Goal: Task Accomplishment & Management: Manage account settings

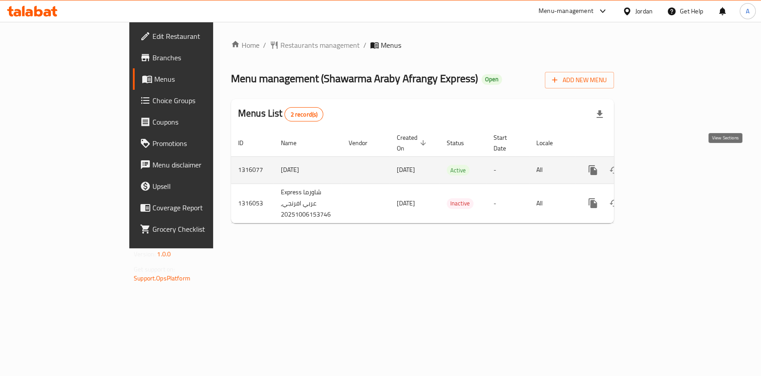
click at [663, 165] on icon "enhanced table" at bounding box center [657, 170] width 11 height 11
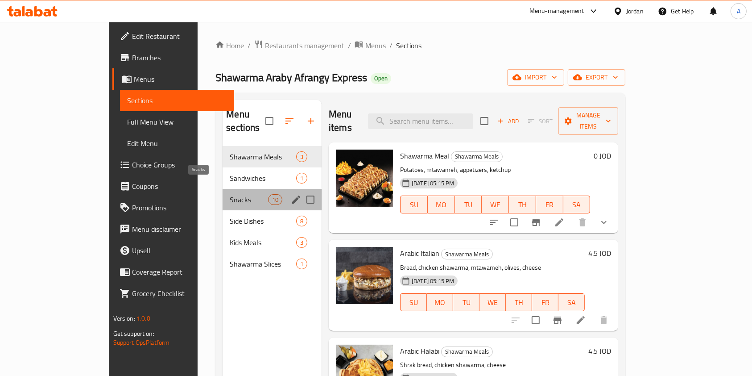
click at [230, 194] on span "Snacks" at bounding box center [249, 199] width 38 height 11
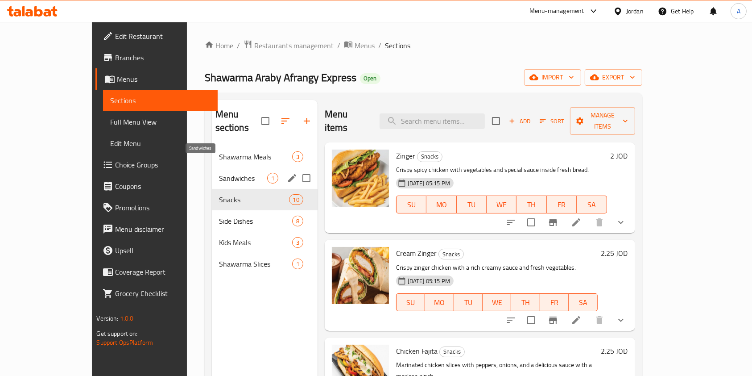
click at [219, 173] on span "Sandwiches" at bounding box center [243, 178] width 48 height 11
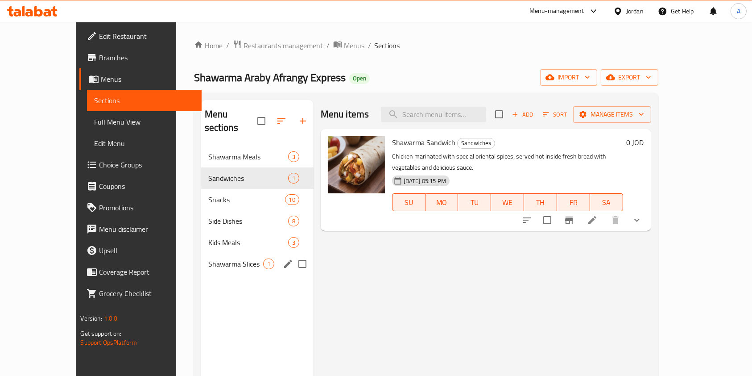
click at [208, 258] on span "Shawarma Slices" at bounding box center [235, 263] width 55 height 11
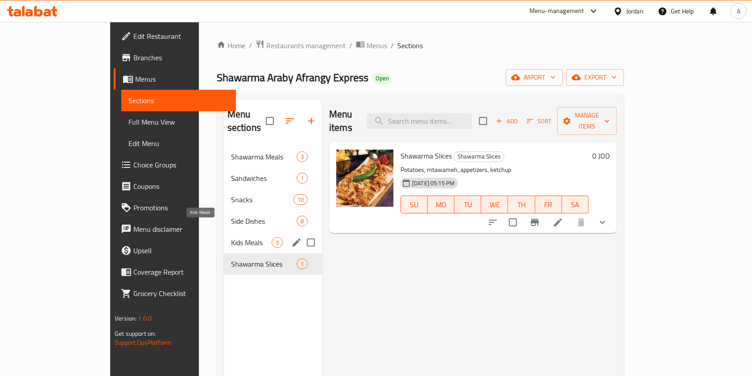
click at [231, 237] on span "Kids Meals" at bounding box center [251, 242] width 41 height 11
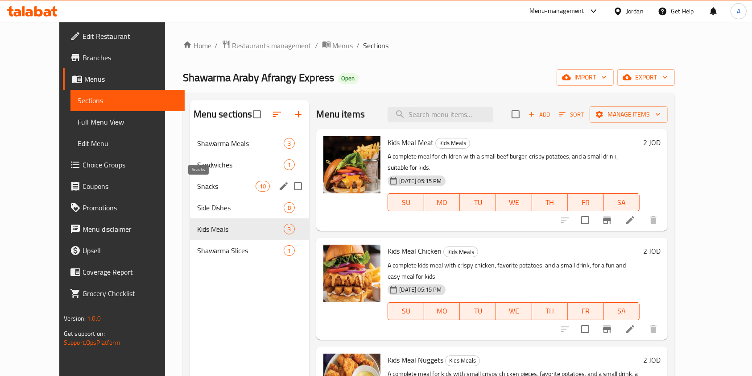
click at [197, 186] on span "Snacks" at bounding box center [226, 186] width 59 height 11
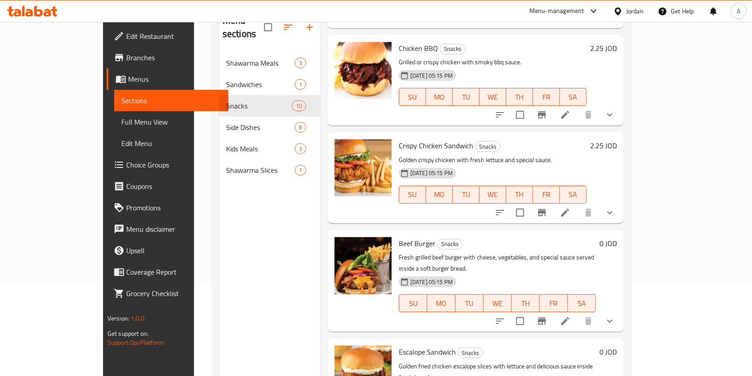
scroll to position [125, 0]
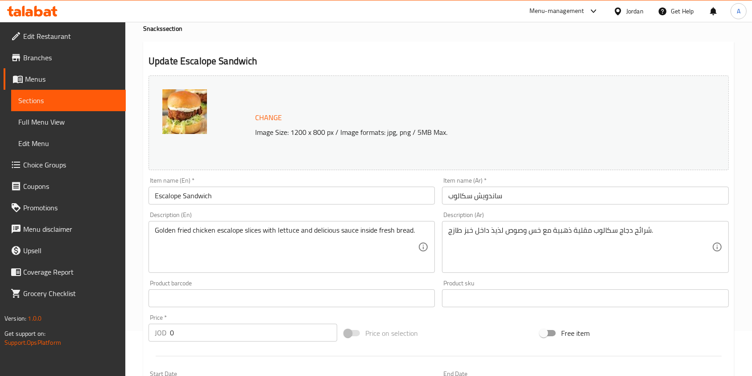
scroll to position [360, 0]
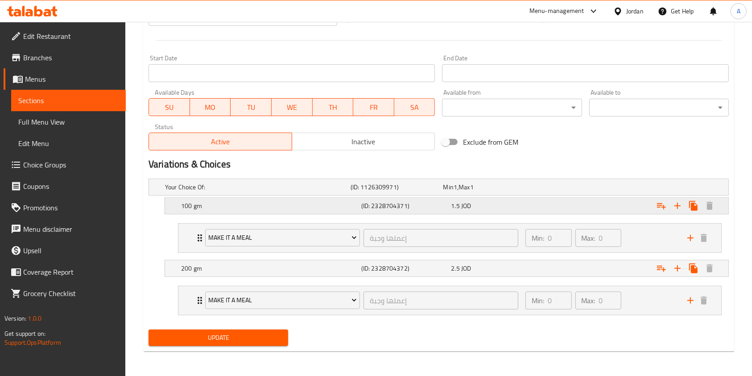
click at [567, 209] on div "Expand" at bounding box center [629, 206] width 180 height 20
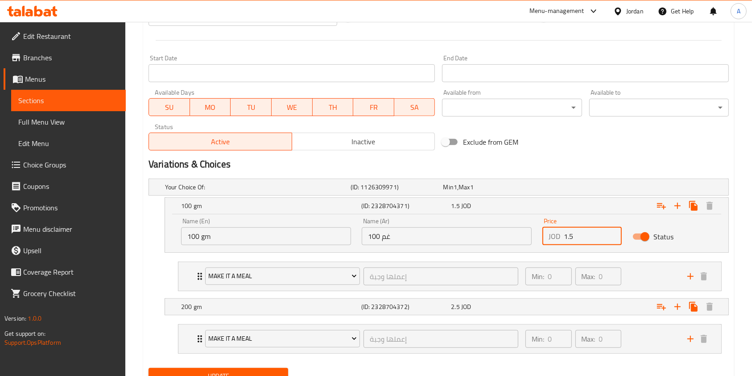
click at [582, 236] on input "1.5" at bounding box center [593, 236] width 58 height 18
type input "1"
type input "2"
click at [579, 312] on div "Expand" at bounding box center [629, 307] width 180 height 20
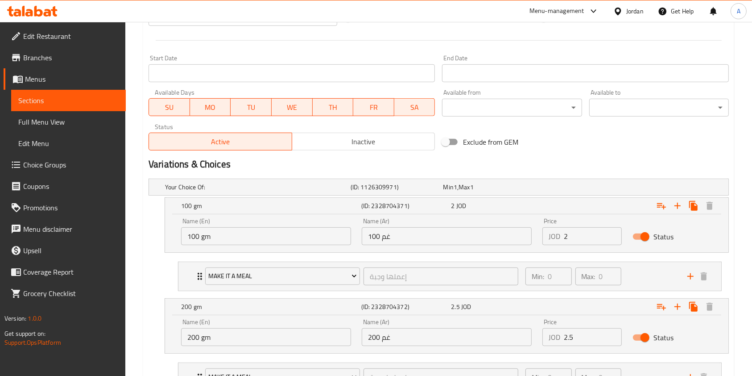
click at [588, 337] on input "2.5" at bounding box center [593, 337] width 58 height 18
type input "2"
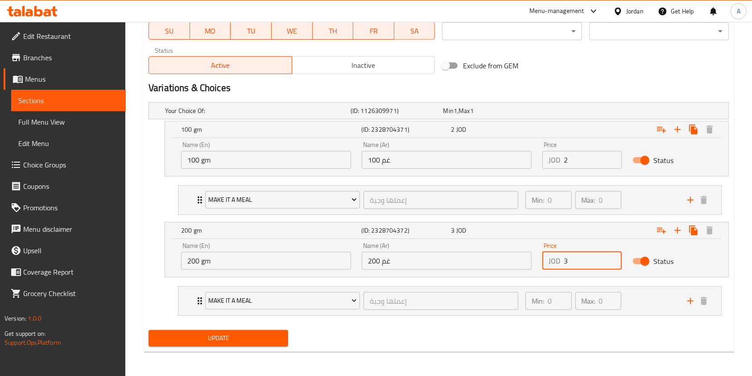
type input "3"
click at [225, 342] on span "Update" at bounding box center [218, 337] width 125 height 11
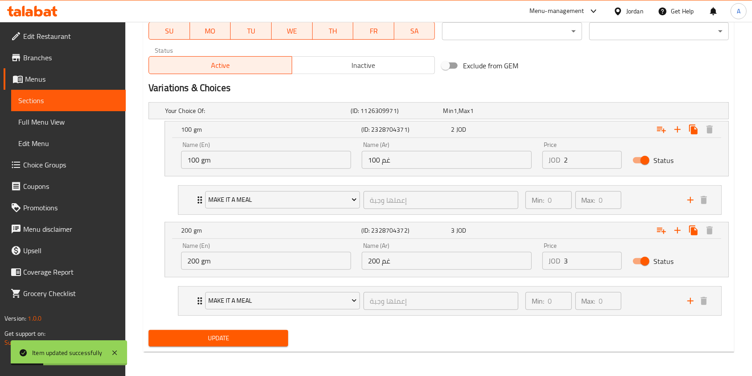
scroll to position [0, 0]
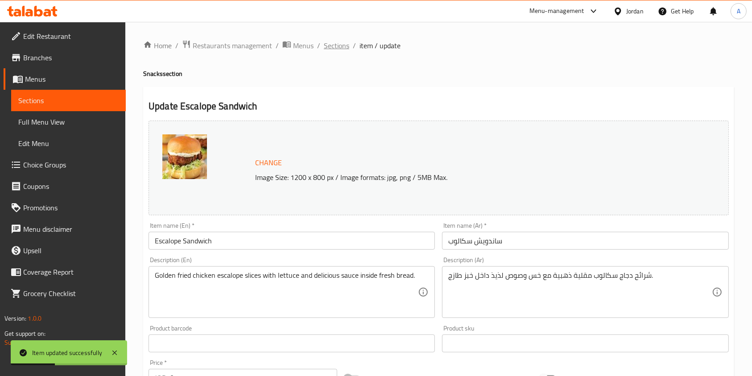
click at [330, 49] on span "Sections" at bounding box center [336, 45] width 25 height 11
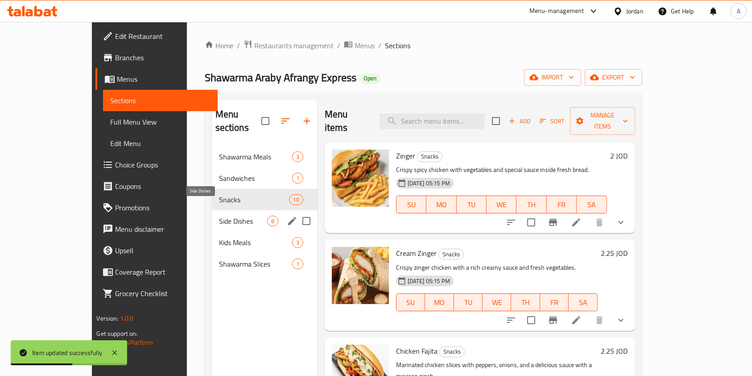
click at [228, 215] on span "Side Dishes" at bounding box center [243, 220] width 48 height 11
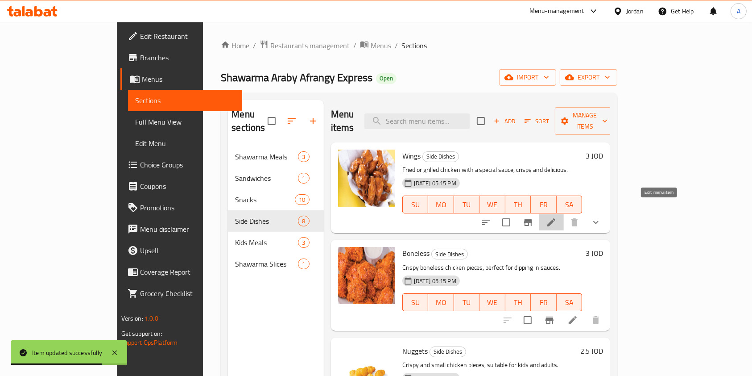
click at [555, 218] on icon at bounding box center [551, 222] width 8 height 8
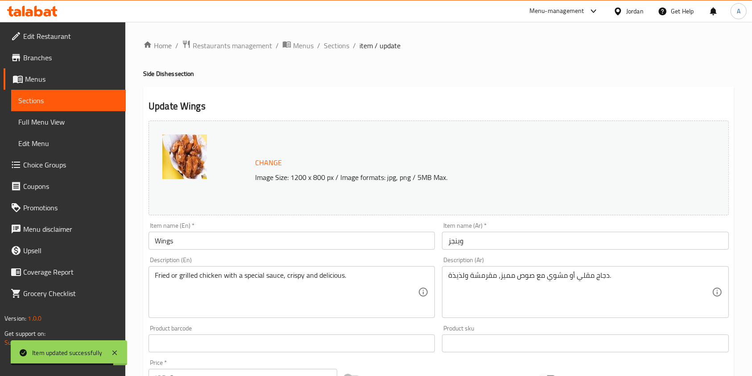
scroll to position [282, 0]
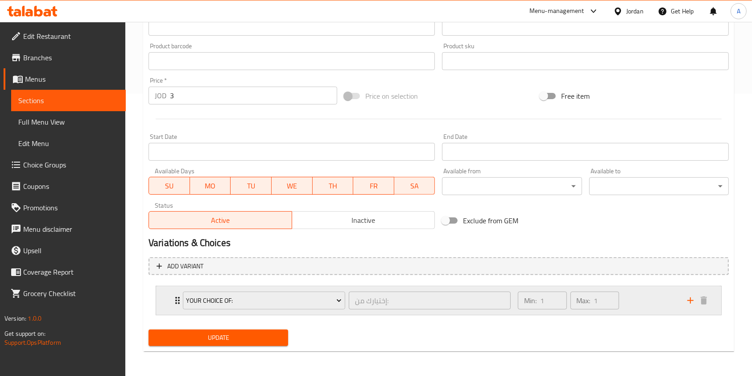
click at [639, 306] on div "Min: 1 ​ Max: 1 ​" at bounding box center [598, 300] width 170 height 29
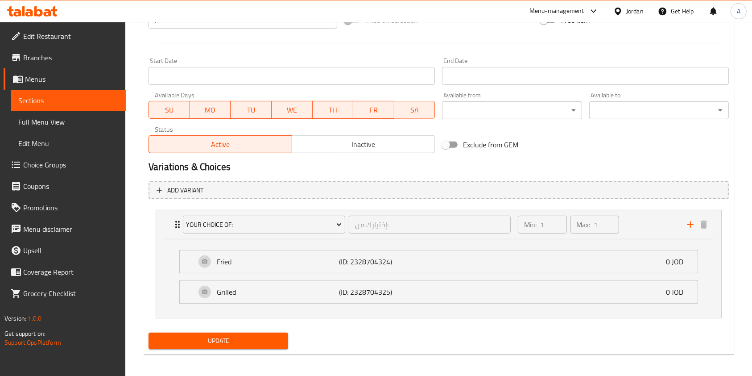
scroll to position [261, 0]
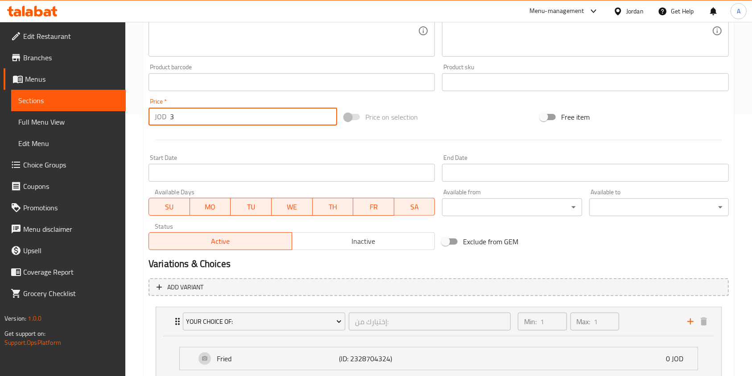
click at [220, 113] on input "3" at bounding box center [253, 117] width 167 height 18
type input "0"
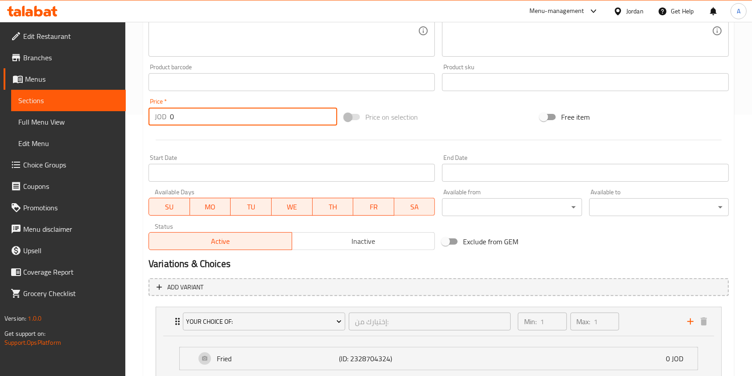
click at [240, 144] on div at bounding box center [438, 140] width 587 height 22
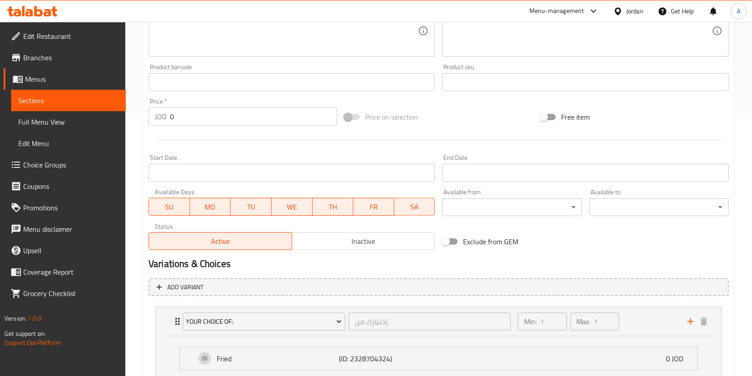
scroll to position [361, 0]
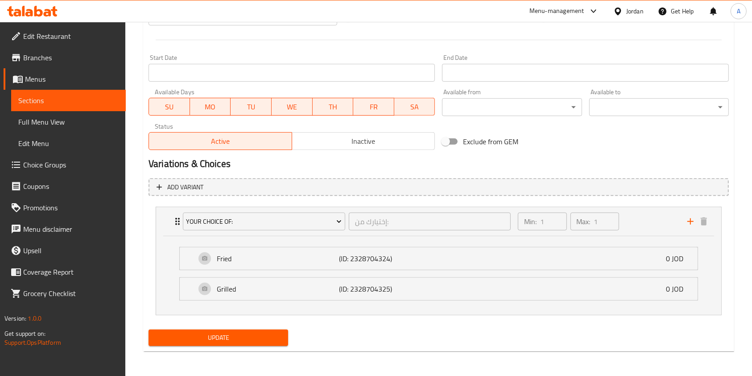
click at [513, 187] on span "Add variant" at bounding box center [439, 187] width 564 height 11
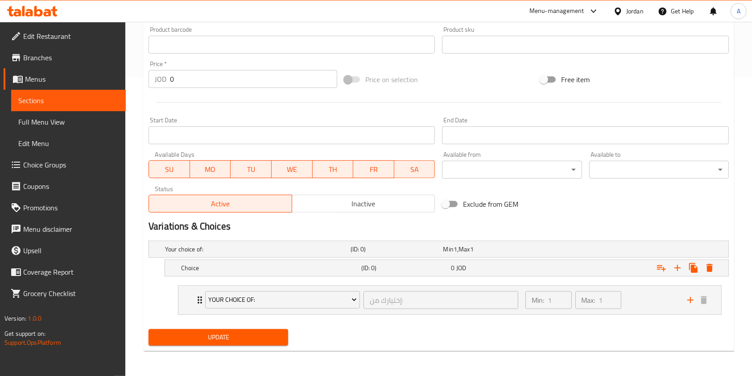
scroll to position [298, 0]
click at [294, 269] on h5 "Choice" at bounding box center [269, 268] width 177 height 9
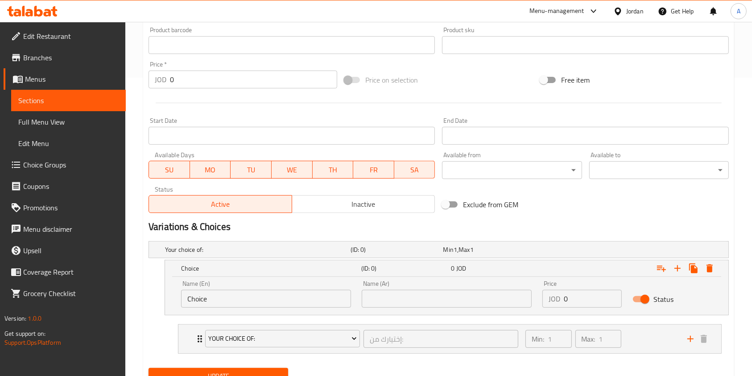
click at [279, 303] on input "Choice" at bounding box center [266, 299] width 170 height 18
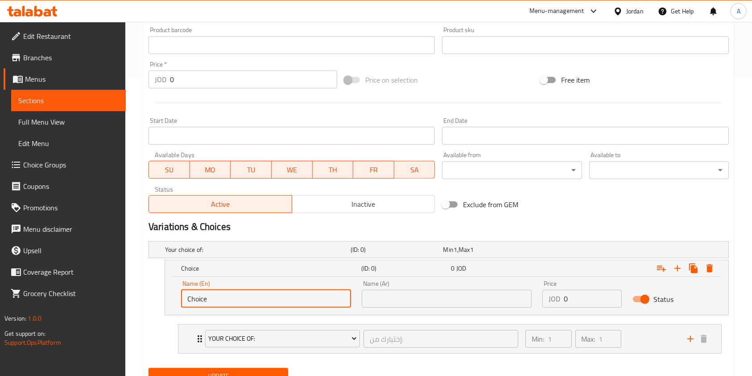
click at [279, 303] on input "Choice" at bounding box center [266, 299] width 170 height 18
type input "10 pcs"
click at [412, 304] on input "text" at bounding box center [447, 299] width 170 height 18
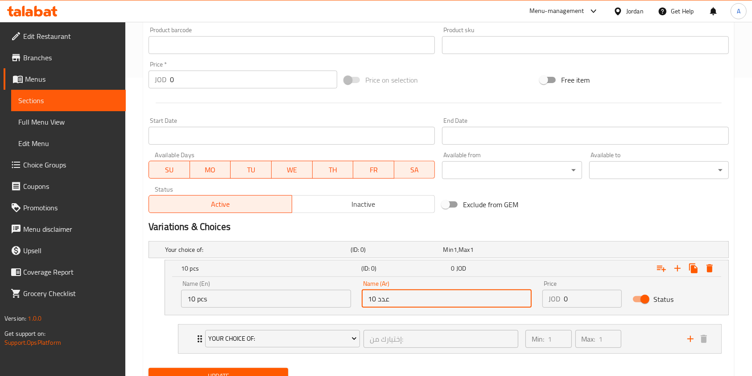
type input "10 عدد"
click at [583, 301] on input "0" at bounding box center [593, 299] width 58 height 18
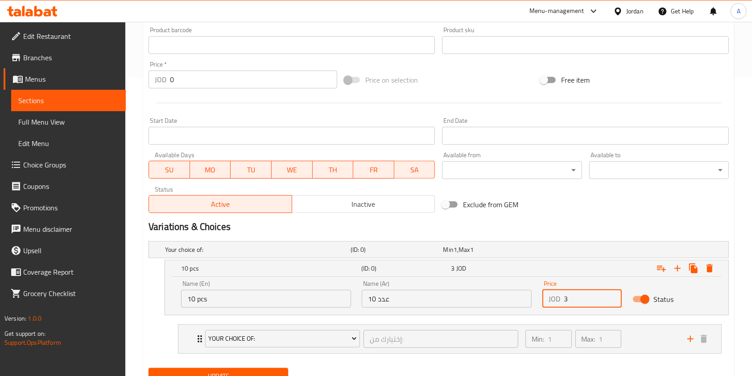
scroll to position [336, 0]
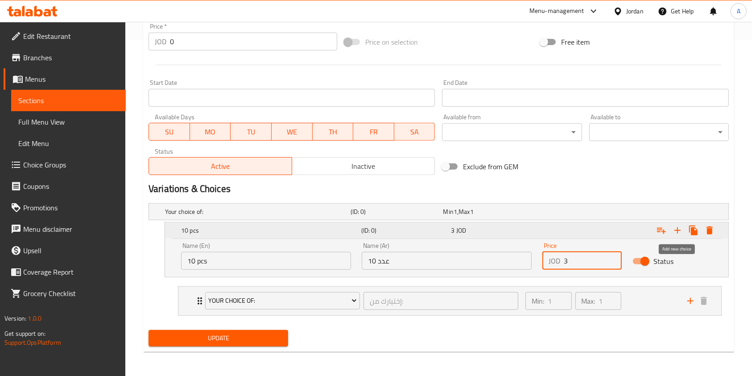
type input "3"
click at [678, 233] on icon "Expand" at bounding box center [677, 230] width 11 height 11
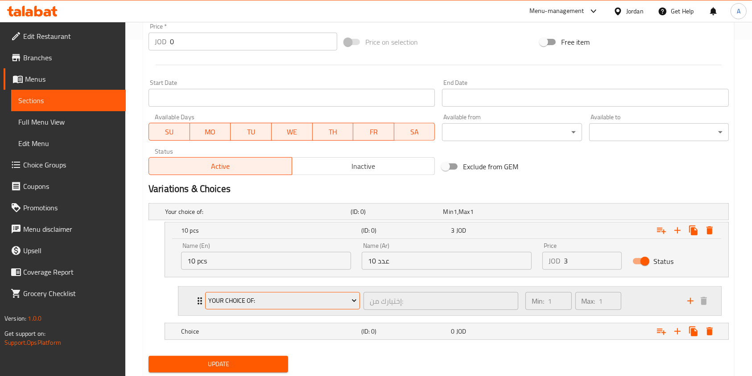
click at [261, 298] on span "Your Choice Of:" at bounding box center [282, 300] width 148 height 11
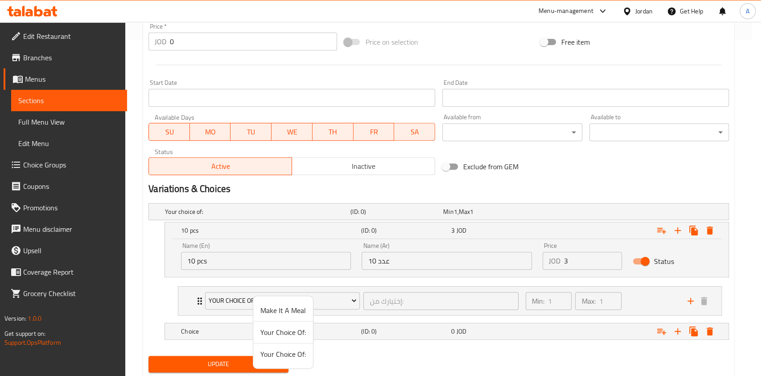
click at [136, 294] on div at bounding box center [380, 188] width 761 height 376
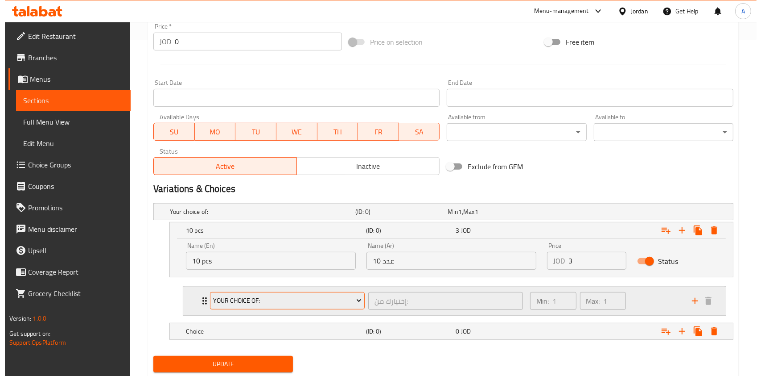
scroll to position [362, 0]
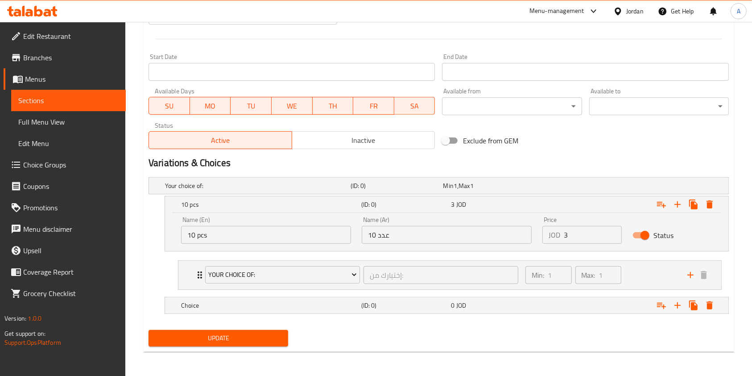
click at [309, 316] on nav at bounding box center [439, 318] width 580 height 7
click at [300, 309] on div "Choice" at bounding box center [269, 305] width 180 height 12
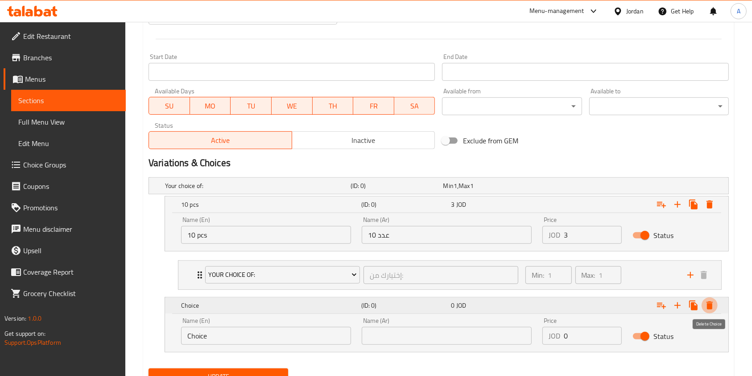
click at [712, 308] on icon "Expand" at bounding box center [709, 305] width 11 height 11
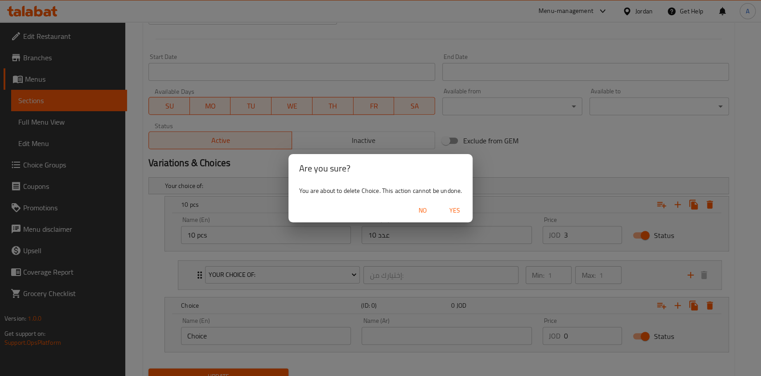
click at [461, 211] on span "Yes" at bounding box center [454, 210] width 21 height 11
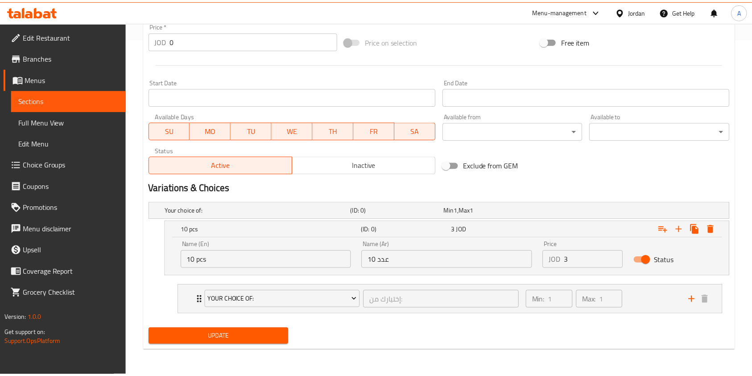
scroll to position [336, 0]
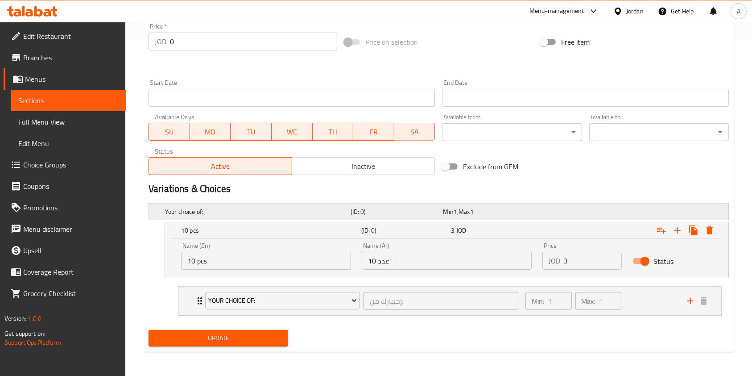
click at [553, 213] on div "Your choice of: (ID: 0) Min 1 , Max 1" at bounding box center [441, 212] width 556 height 20
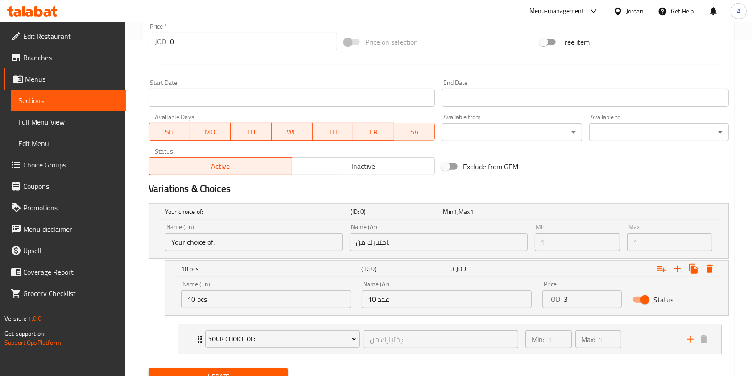
click at [229, 240] on input "Your choice of:" at bounding box center [254, 242] width 178 height 18
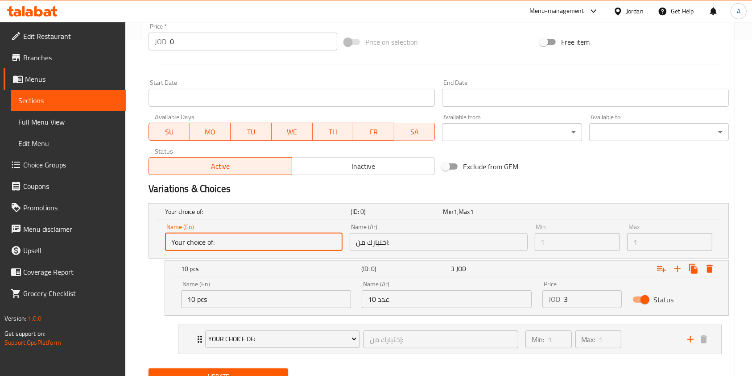
scroll to position [375, 0]
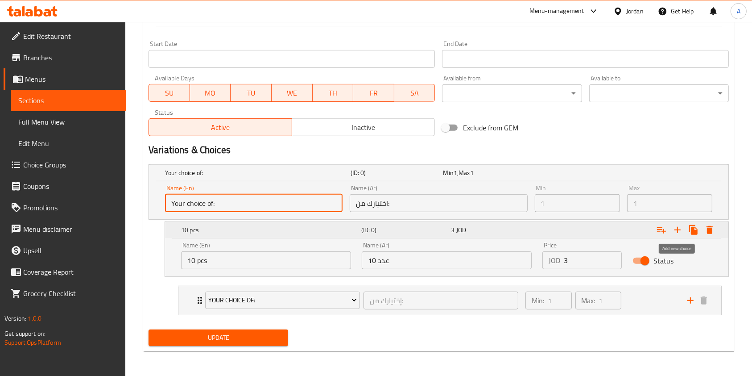
click at [678, 232] on icon "Expand" at bounding box center [677, 230] width 6 height 6
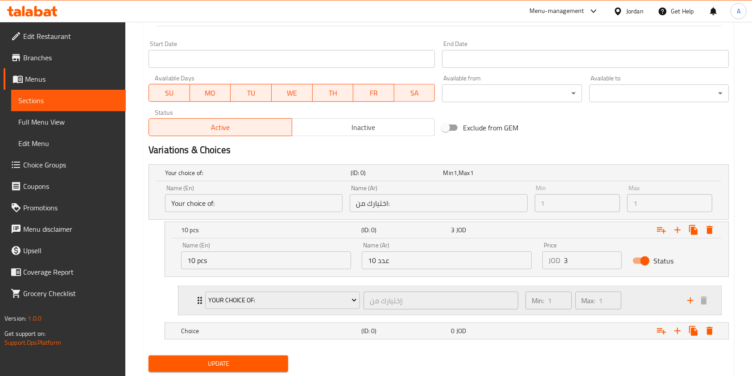
scroll to position [400, 0]
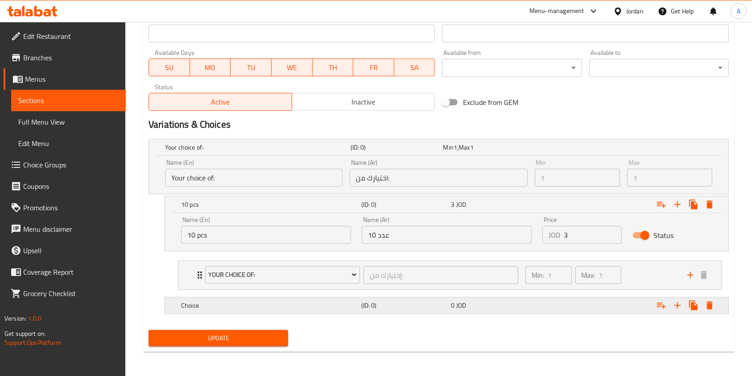
click at [288, 308] on h5 "Choice" at bounding box center [269, 305] width 177 height 9
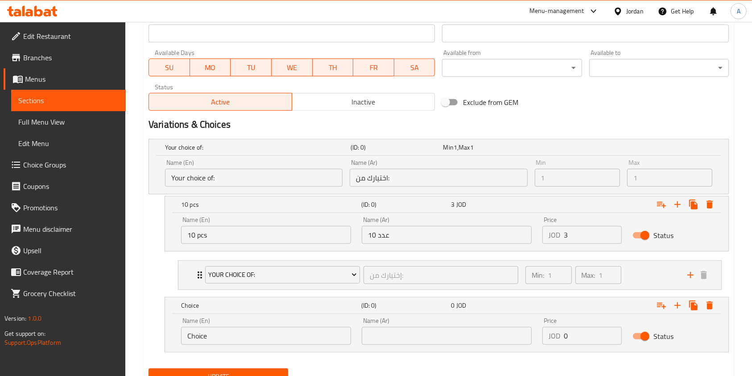
click at [261, 339] on input "Choice" at bounding box center [266, 336] width 170 height 18
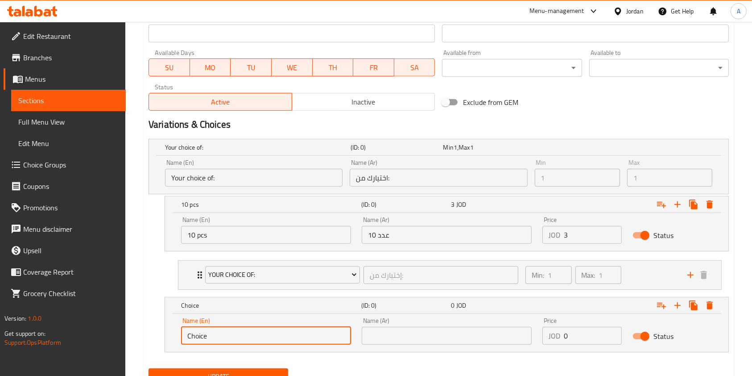
click at [261, 339] on input "Choice" at bounding box center [266, 336] width 170 height 18
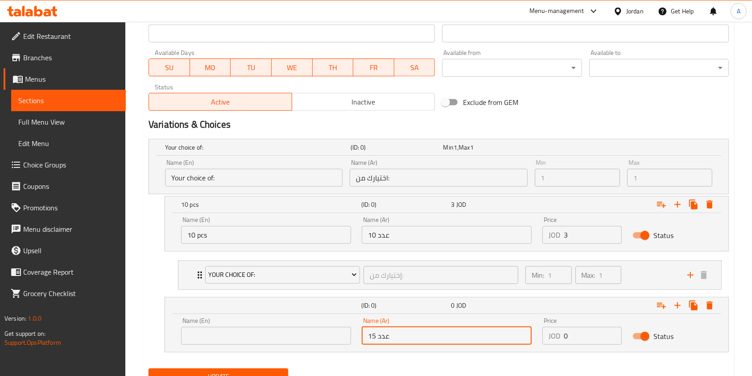
type input "عدد 15"
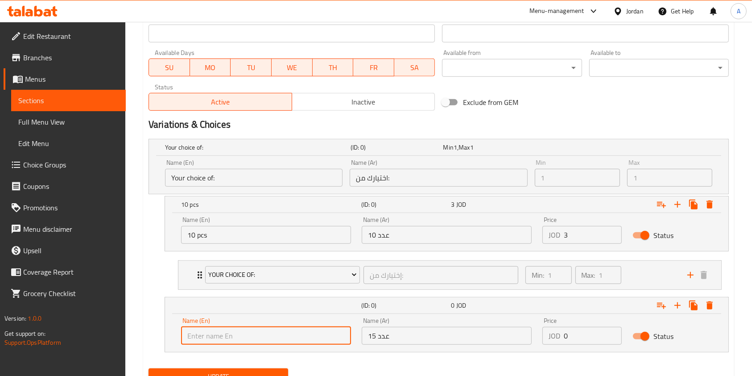
click at [261, 339] on input "text" at bounding box center [266, 336] width 170 height 18
type input "10 pcs"
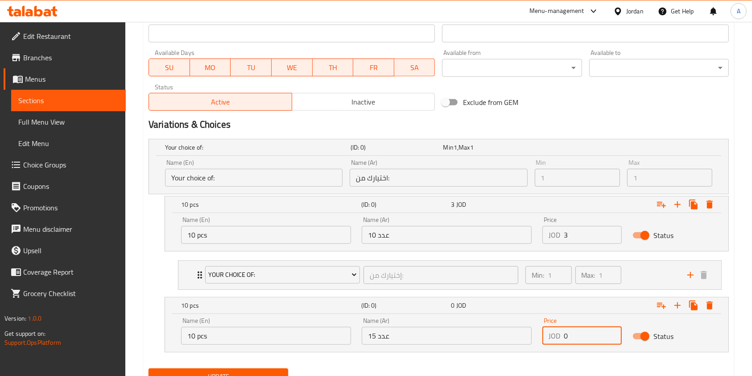
click at [589, 331] on input "0" at bounding box center [593, 336] width 58 height 18
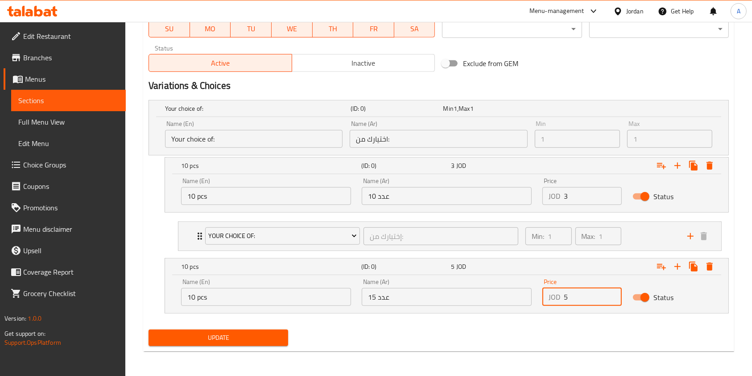
type input "5"
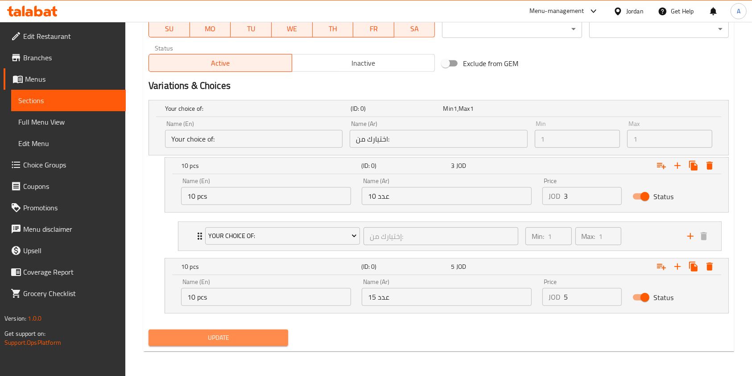
click at [260, 335] on span "Update" at bounding box center [218, 337] width 125 height 11
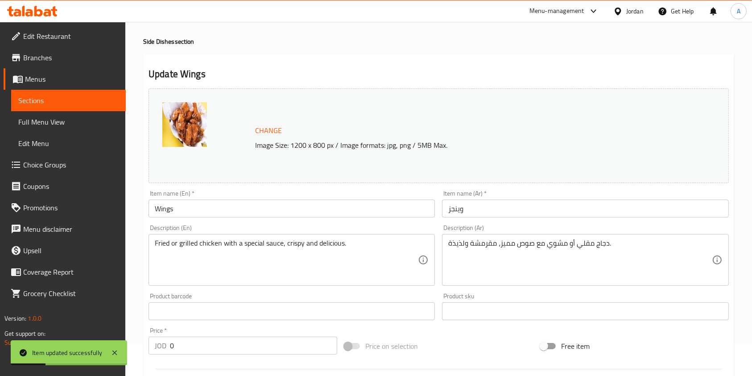
scroll to position [0, 0]
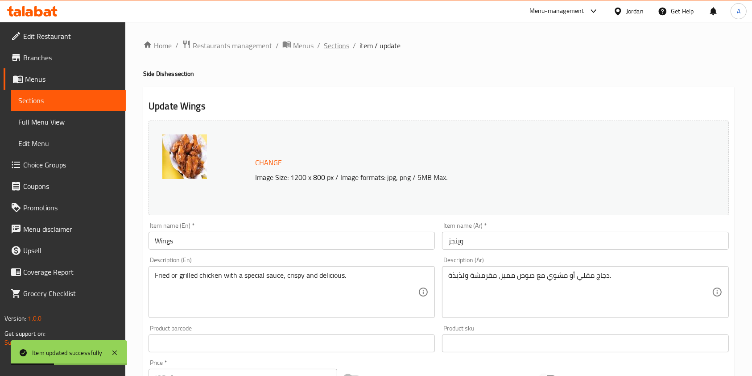
click at [328, 47] on span "Sections" at bounding box center [336, 45] width 25 height 11
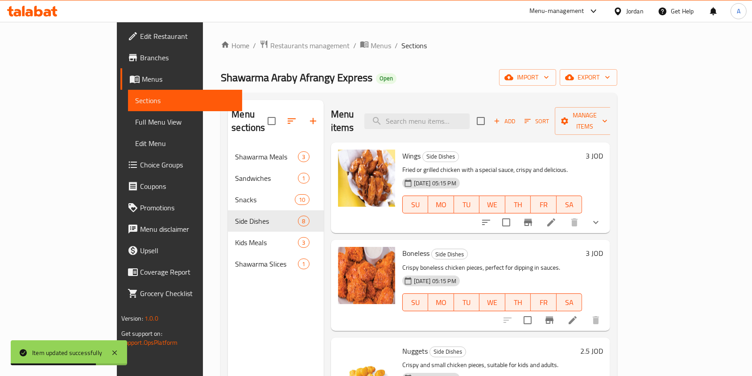
scroll to position [95, 0]
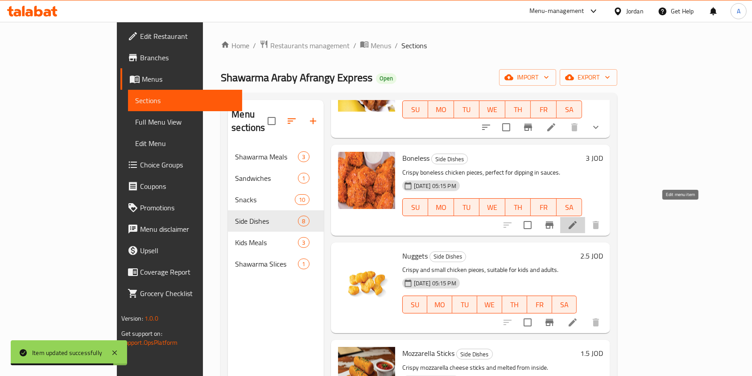
click at [578, 219] on icon at bounding box center [572, 224] width 11 height 11
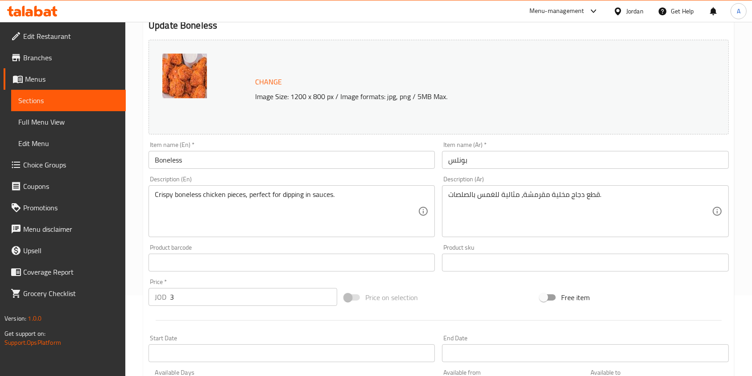
scroll to position [268, 0]
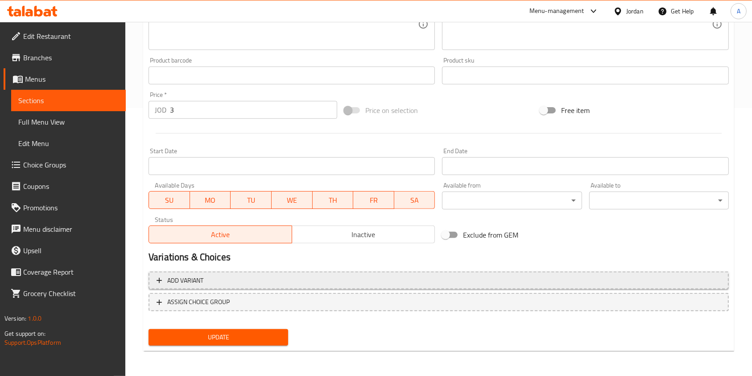
click at [230, 284] on span "Add variant" at bounding box center [439, 280] width 564 height 11
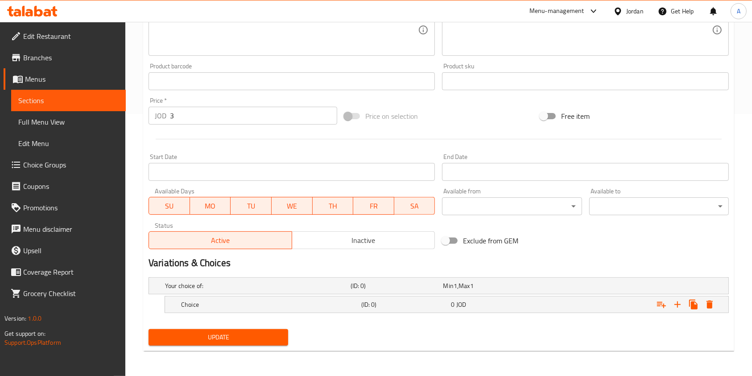
scroll to position [261, 0]
click at [247, 306] on h5 "Choice" at bounding box center [269, 304] width 177 height 9
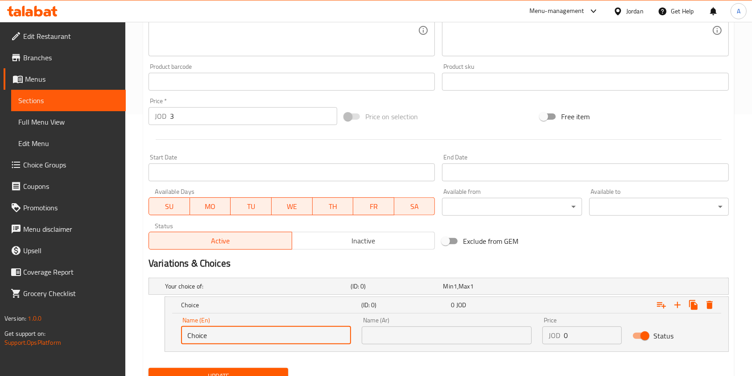
click at [241, 337] on input "Choice" at bounding box center [266, 335] width 170 height 18
type input "C"
type input "8 pcs"
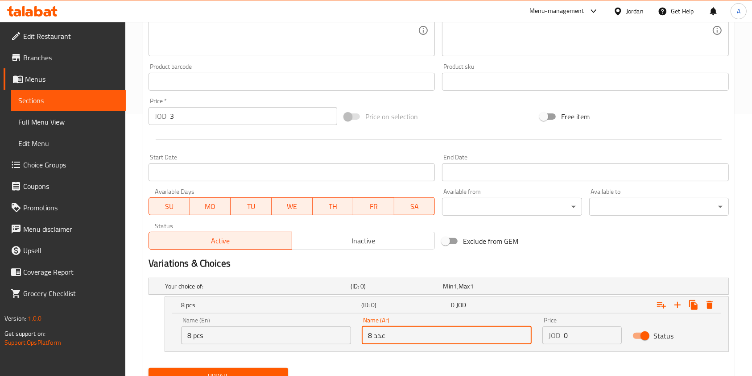
scroll to position [300, 0]
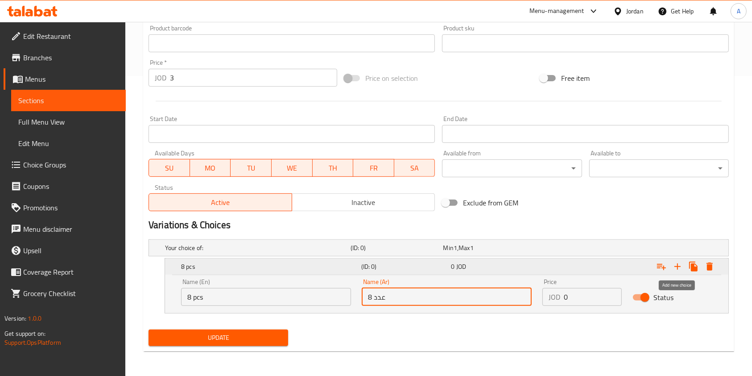
type input "عدد 8"
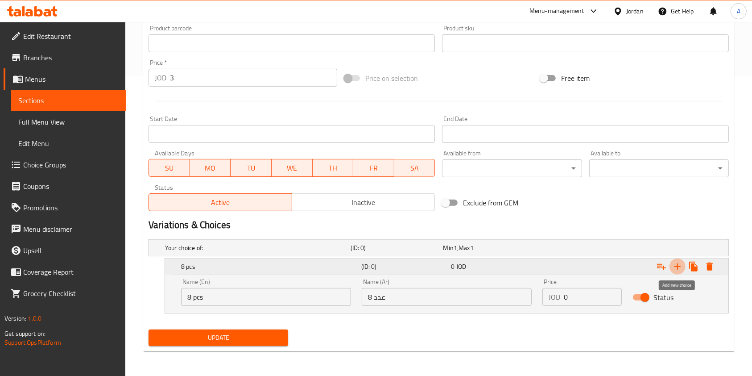
click at [679, 266] on icon "Expand" at bounding box center [677, 266] width 11 height 11
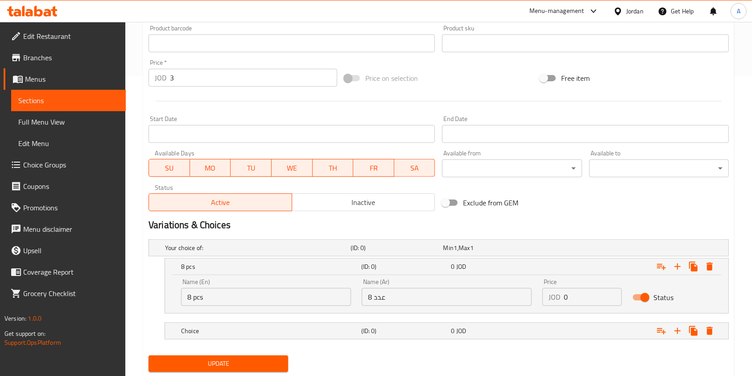
scroll to position [325, 0]
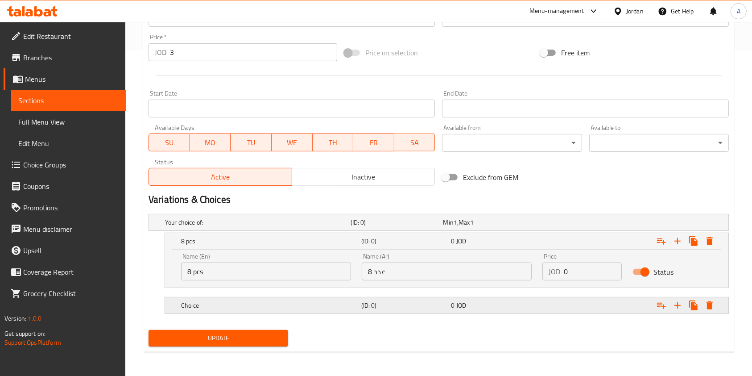
click at [256, 309] on div "Choice" at bounding box center [269, 305] width 180 height 12
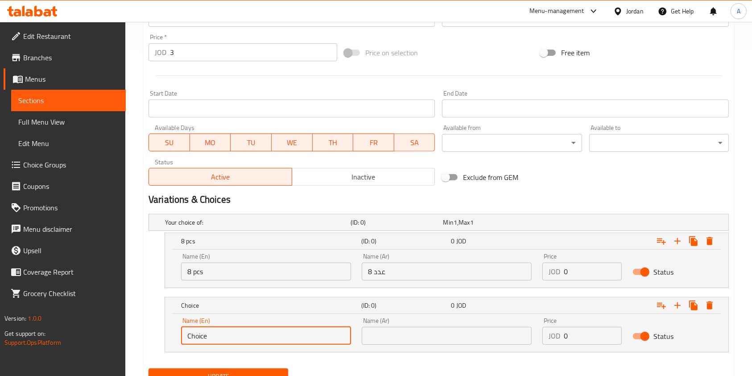
click at [227, 338] on input "Choice" at bounding box center [266, 336] width 170 height 18
click at [399, 331] on input "text" at bounding box center [447, 336] width 170 height 18
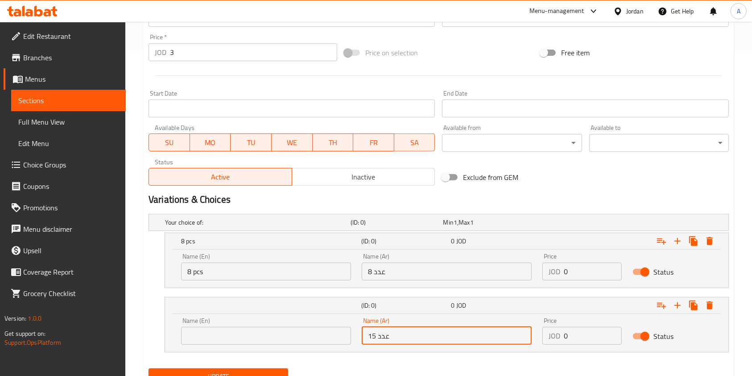
type input "عدد 15"
click at [329, 340] on input "text" at bounding box center [266, 336] width 170 height 18
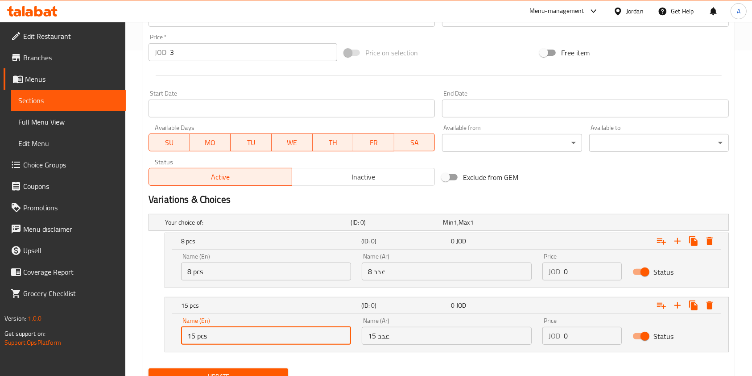
scroll to position [364, 0]
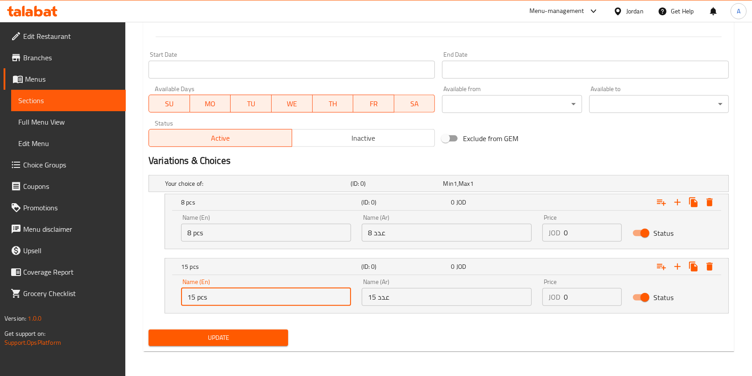
type input "15 pcs"
click at [576, 232] on input "0" at bounding box center [593, 232] width 58 height 18
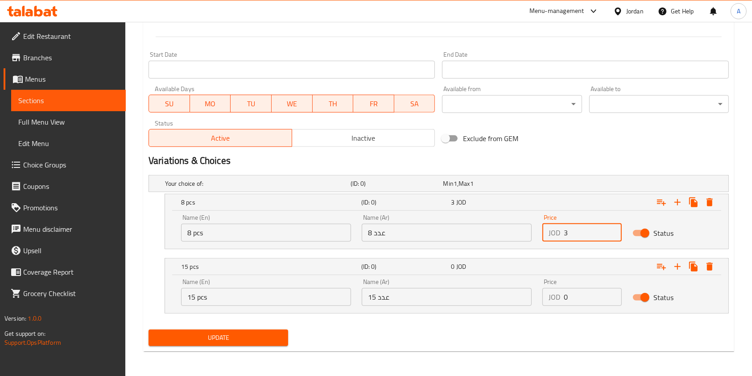
type input "3"
click at [573, 294] on input "0" at bounding box center [593, 297] width 58 height 18
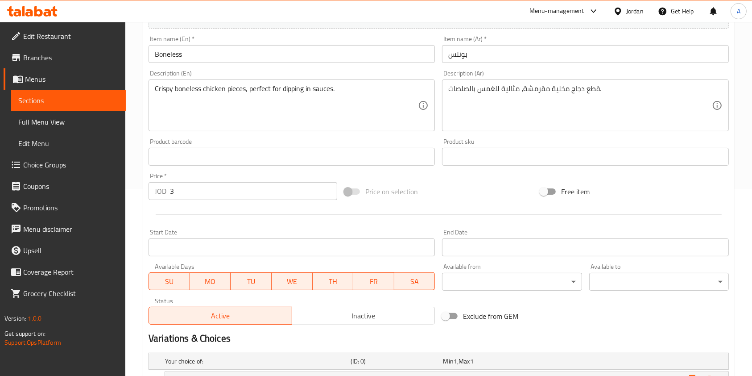
type input "5"
click at [232, 193] on input "3" at bounding box center [253, 191] width 167 height 18
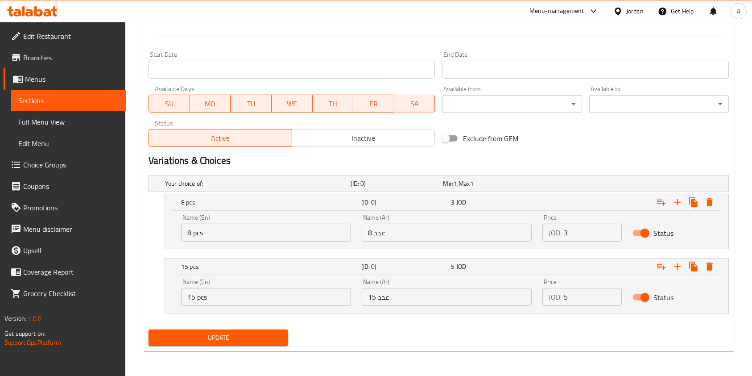
type input "0"
click at [223, 342] on span "Update" at bounding box center [218, 337] width 125 height 11
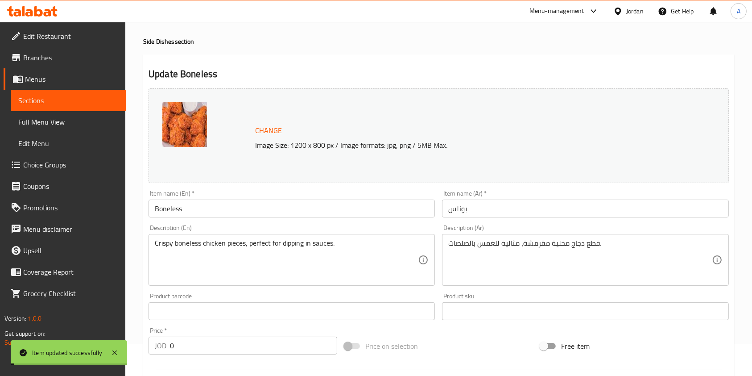
scroll to position [0, 0]
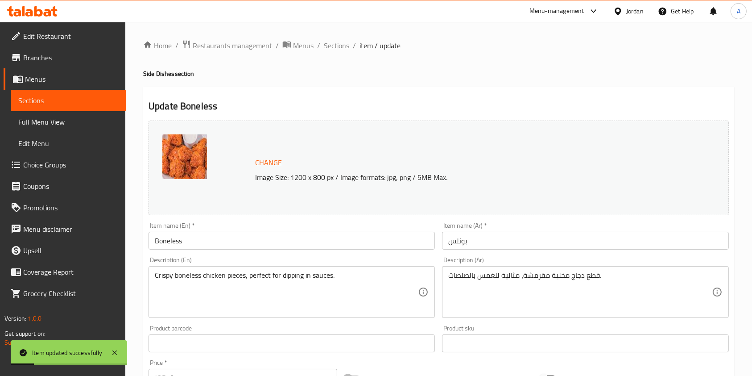
click at [331, 52] on div "Home / Restaurants management / Menus / Sections / item / update Side Dishes se…" at bounding box center [438, 381] width 591 height 682
click at [331, 44] on span "Sections" at bounding box center [336, 45] width 25 height 11
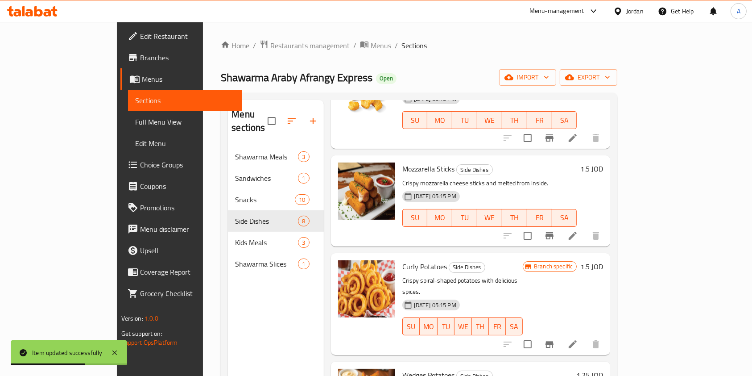
scroll to position [426, 0]
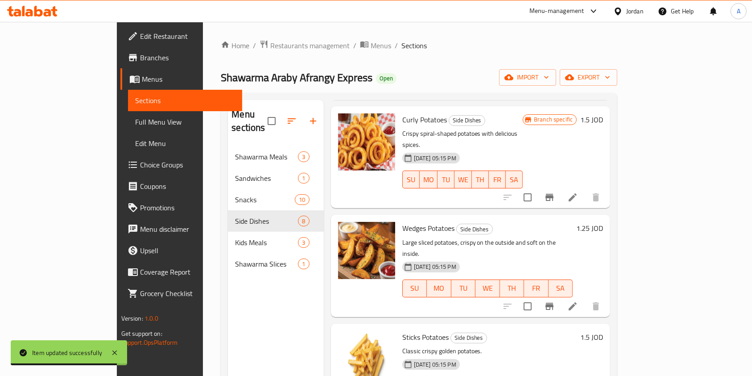
click at [603, 222] on h6 "1.25 JOD" at bounding box center [589, 228] width 27 height 12
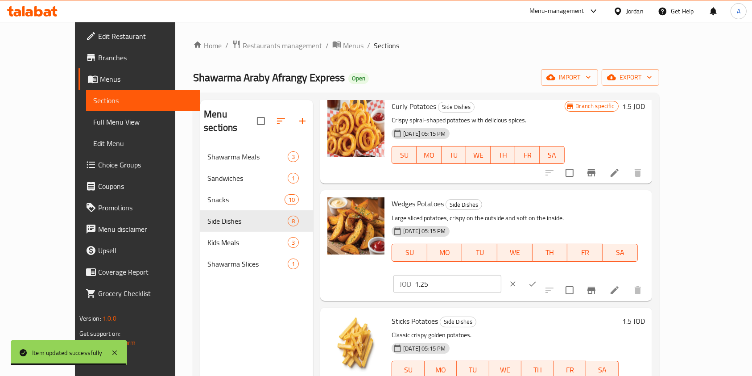
click at [501, 275] on input "1.25" at bounding box center [458, 284] width 87 height 18
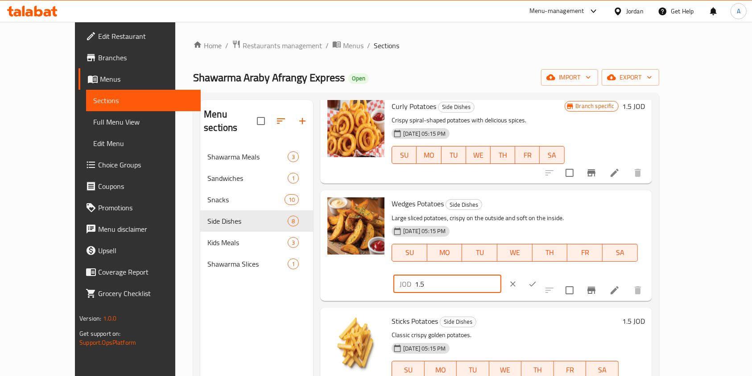
type input "1.5"
click at [537, 279] on icon "ok" at bounding box center [532, 283] width 9 height 9
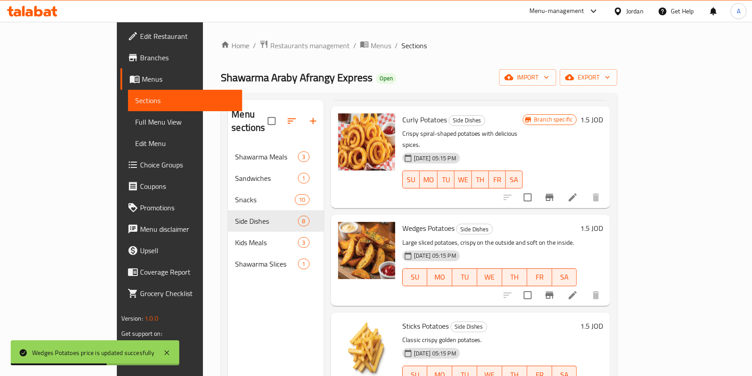
scroll to position [125, 0]
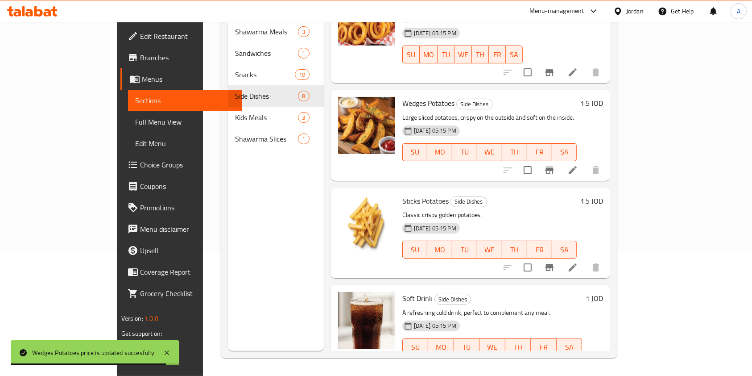
click at [603, 194] on h6 "1.5 JOD" at bounding box center [591, 200] width 23 height 12
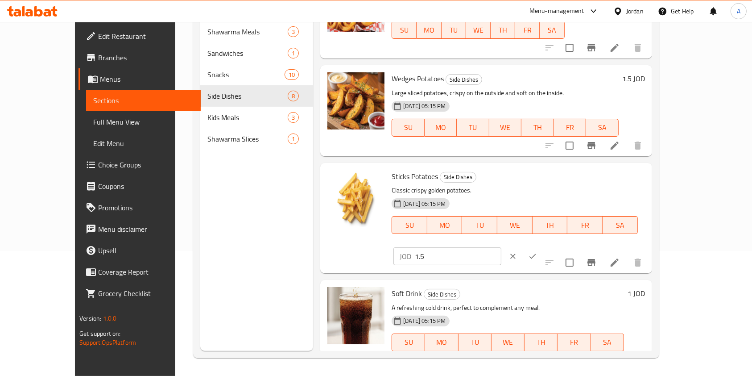
click at [501, 247] on input "1.5" at bounding box center [458, 256] width 87 height 18
type input "1"
click at [536, 254] on icon "ok" at bounding box center [532, 256] width 7 height 5
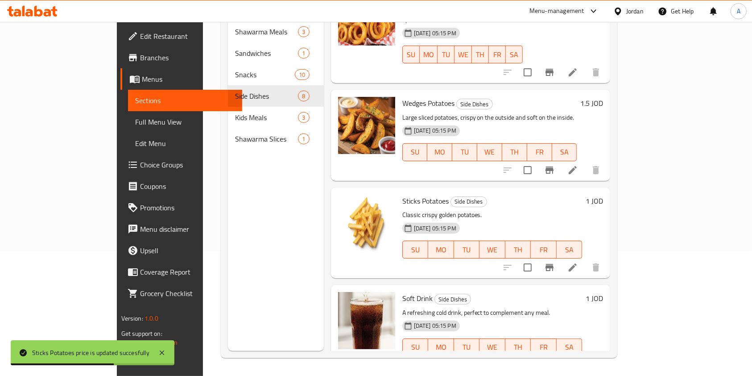
click at [611, 285] on div "Soft Drink Side Dishes A refreshing cold drink, perfect to complement any meal.…" at bounding box center [471, 330] width 280 height 91
click at [603, 292] on h6 "1 JOD" at bounding box center [594, 298] width 17 height 12
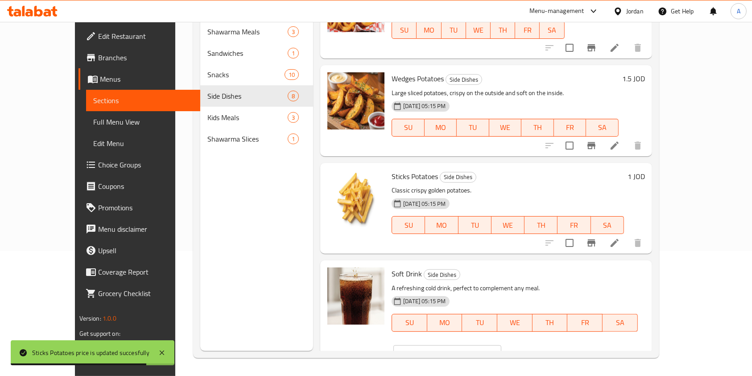
click at [501, 345] on input "1" at bounding box center [458, 354] width 87 height 18
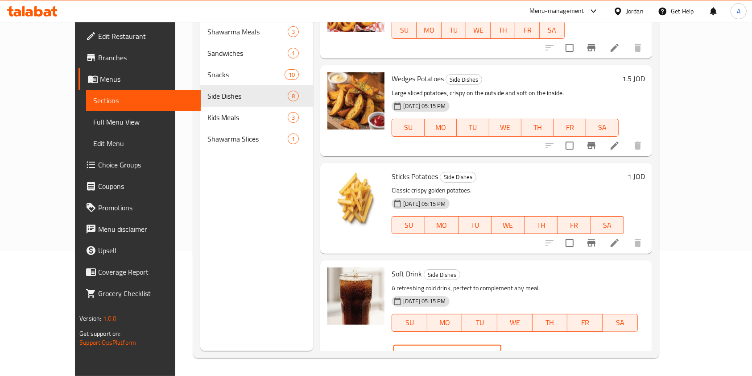
type input "0.4"
click at [536, 351] on icon "ok" at bounding box center [532, 353] width 7 height 5
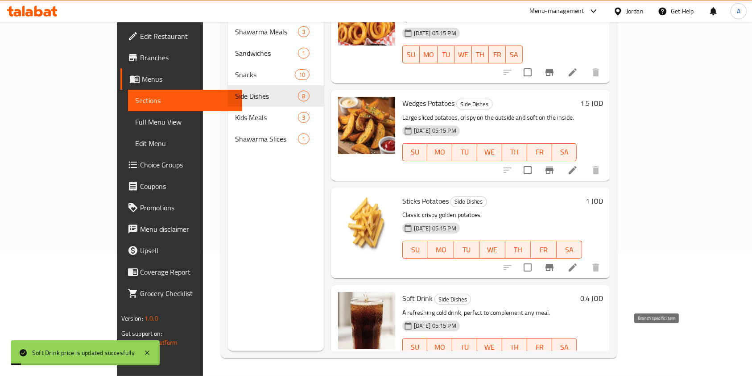
click at [555, 360] on icon "Branch-specific-item" at bounding box center [549, 365] width 11 height 11
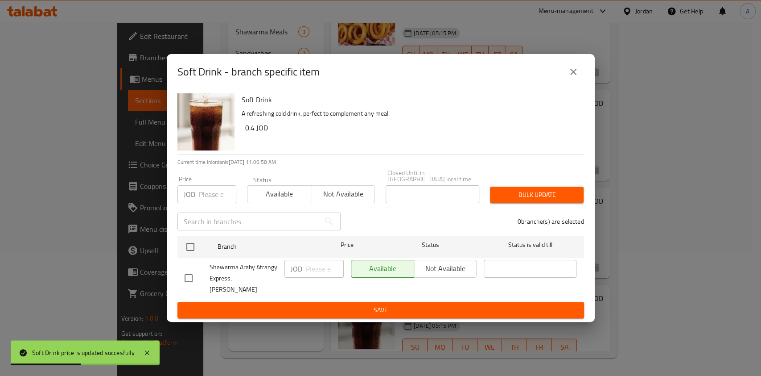
click at [574, 77] on icon "close" at bounding box center [573, 71] width 11 height 11
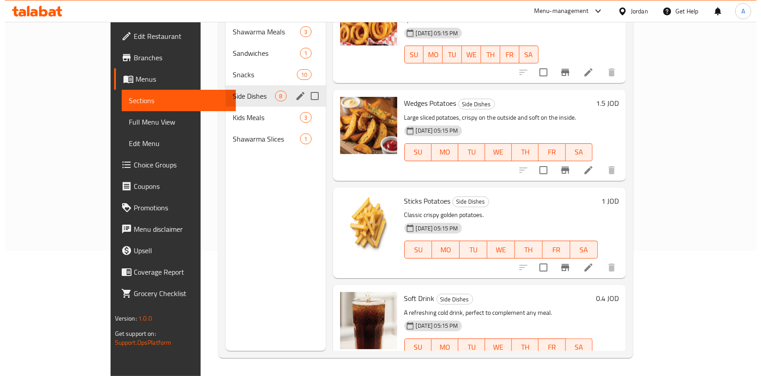
scroll to position [0, 0]
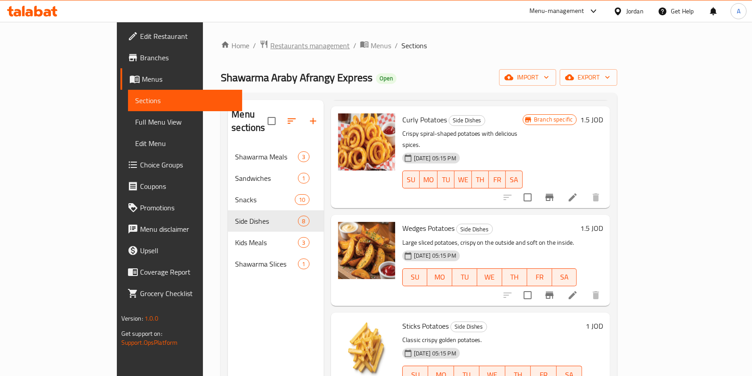
click at [270, 50] on span "Restaurants management" at bounding box center [309, 45] width 79 height 11
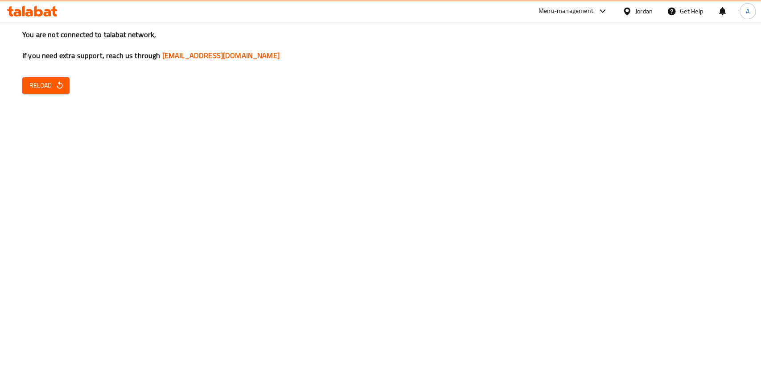
click at [728, 157] on div "You are not connected to talabat network, If you need extra support, reach us t…" at bounding box center [380, 188] width 761 height 376
click at [57, 86] on icon "button" at bounding box center [59, 85] width 9 height 9
click at [54, 86] on span "Reload" at bounding box center [45, 85] width 33 height 11
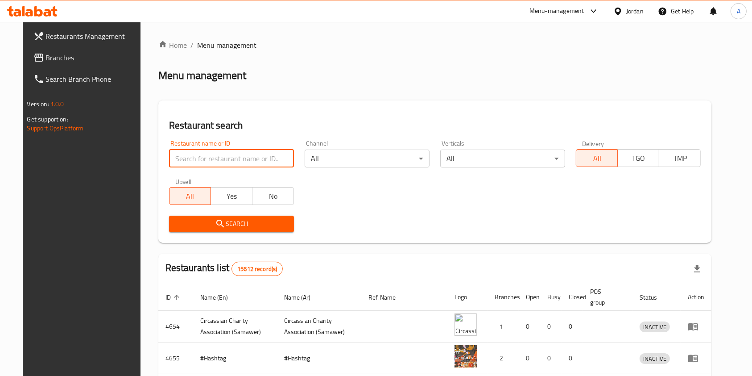
click at [186, 166] on input "search" at bounding box center [231, 158] width 125 height 18
type input "ش"
type input "al kalha."
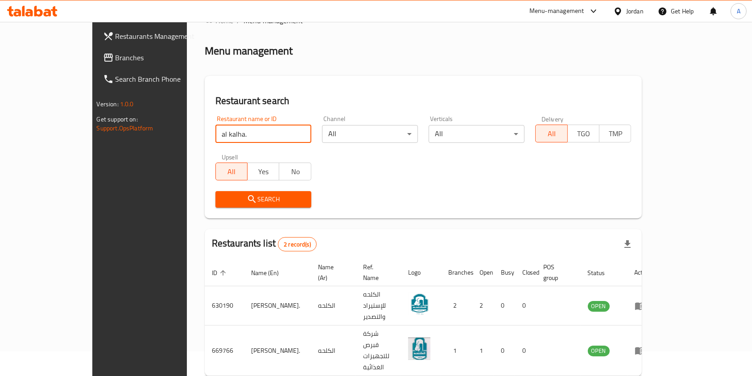
scroll to position [36, 0]
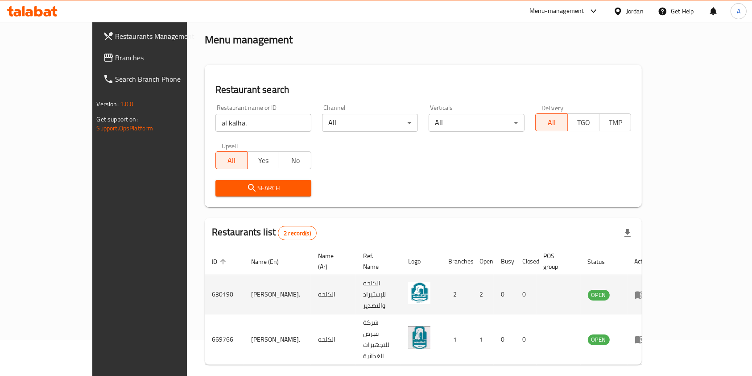
click at [645, 289] on icon "enhanced table" at bounding box center [640, 294] width 11 height 11
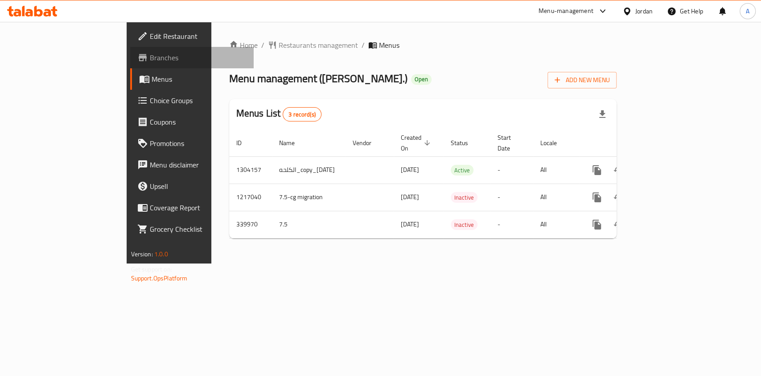
click at [130, 50] on link "Branches" at bounding box center [192, 57] width 124 height 21
